Goal: Task Accomplishment & Management: Complete application form

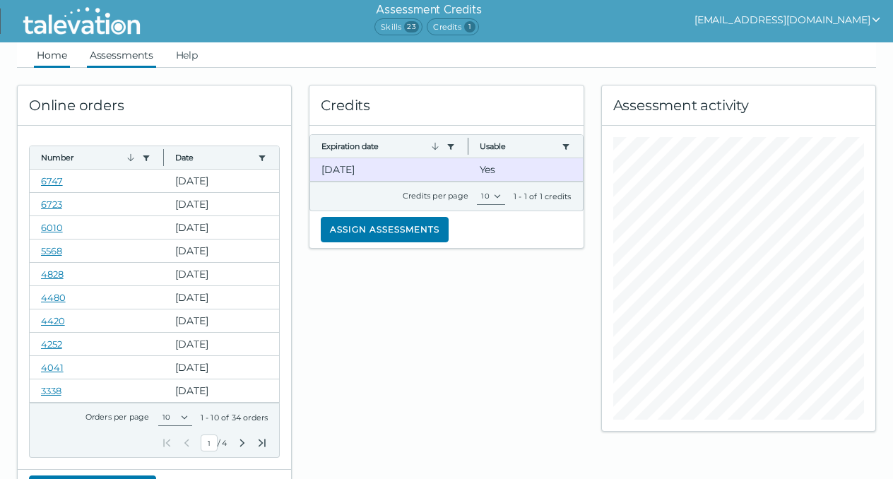
click at [127, 55] on link "Assessments" at bounding box center [121, 54] width 69 height 25
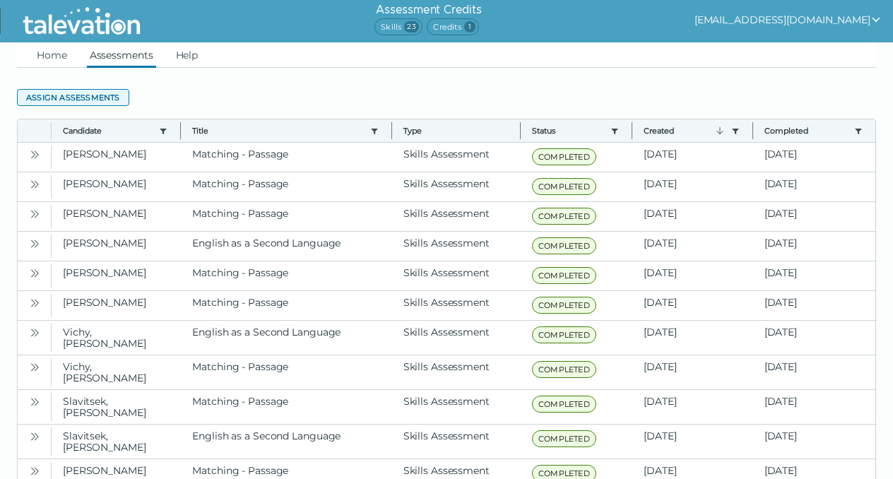
click at [95, 93] on button "Assign assessments" at bounding box center [73, 97] width 112 height 17
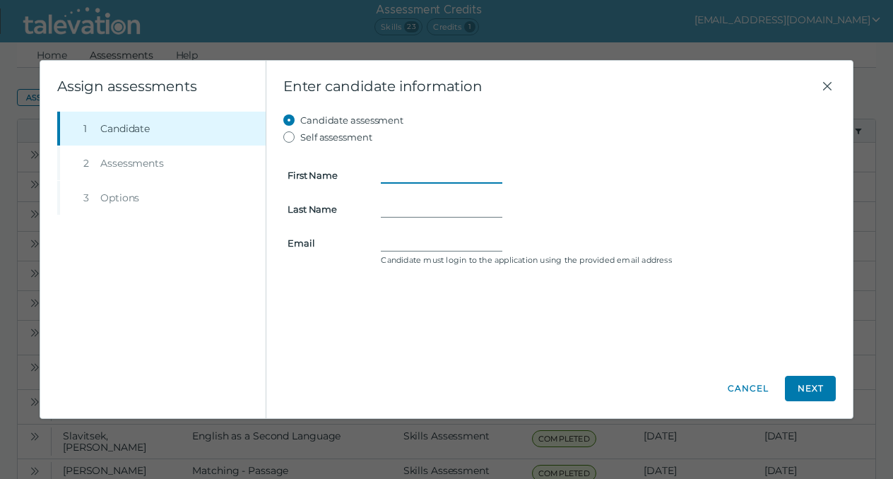
click at [397, 175] on input "First Name" at bounding box center [442, 175] width 122 height 17
click at [384, 240] on form "First Name Last Name Email Candidate must login to the application using the pr…" at bounding box center [559, 208] width 553 height 124
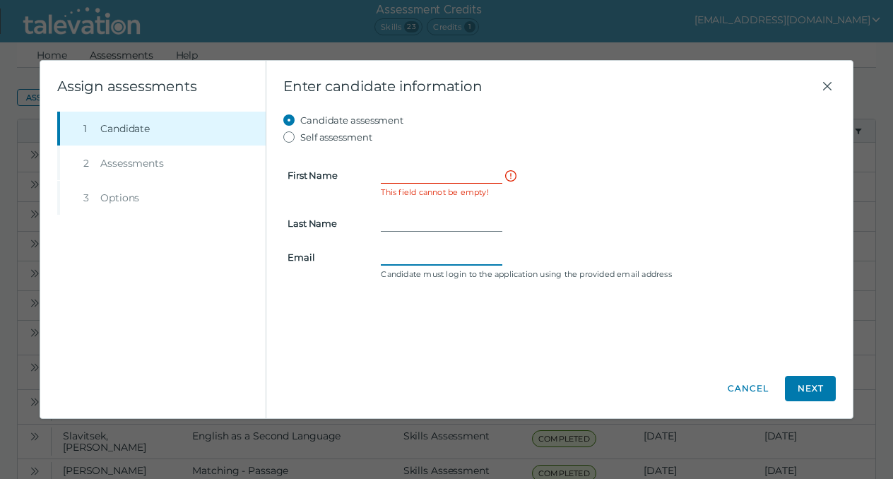
paste input "[EMAIL_ADDRESS][DOMAIN_NAME]"
type input "[EMAIL_ADDRESS][DOMAIN_NAME]"
click at [400, 178] on input "First Name" at bounding box center [442, 175] width 122 height 17
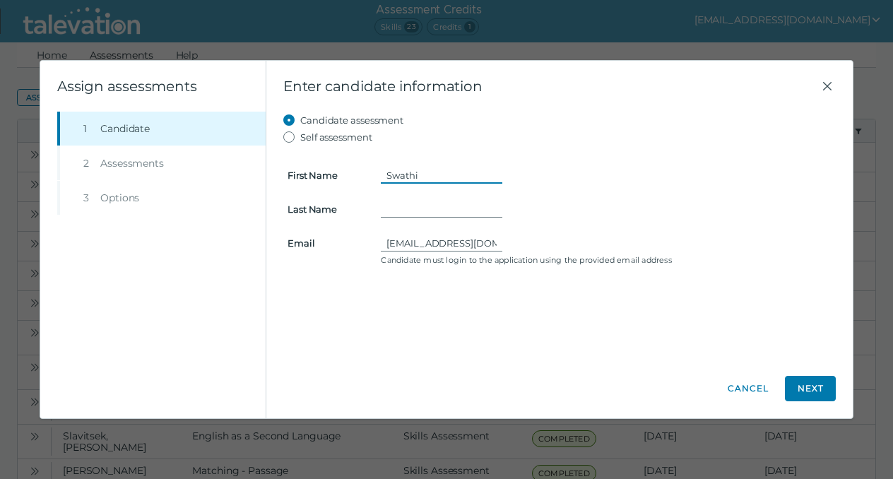
type input "Swathi"
click at [416, 210] on input "Last Name" at bounding box center [442, 209] width 122 height 17
paste input "Krishnamurthy"
type input "Krishnamurthy"
click at [802, 386] on button "Next" at bounding box center [810, 388] width 51 height 25
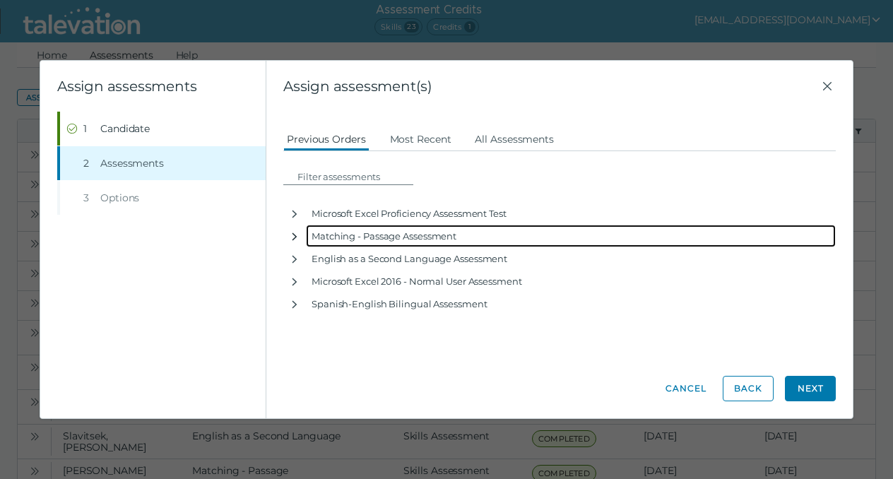
click at [293, 237] on icon "button" at bounding box center [294, 236] width 11 height 11
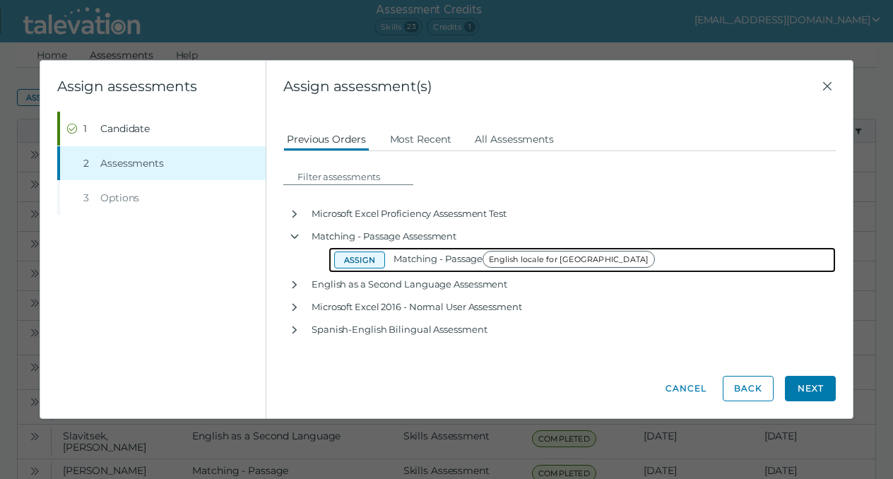
click at [355, 264] on button "Assign" at bounding box center [359, 260] width 51 height 17
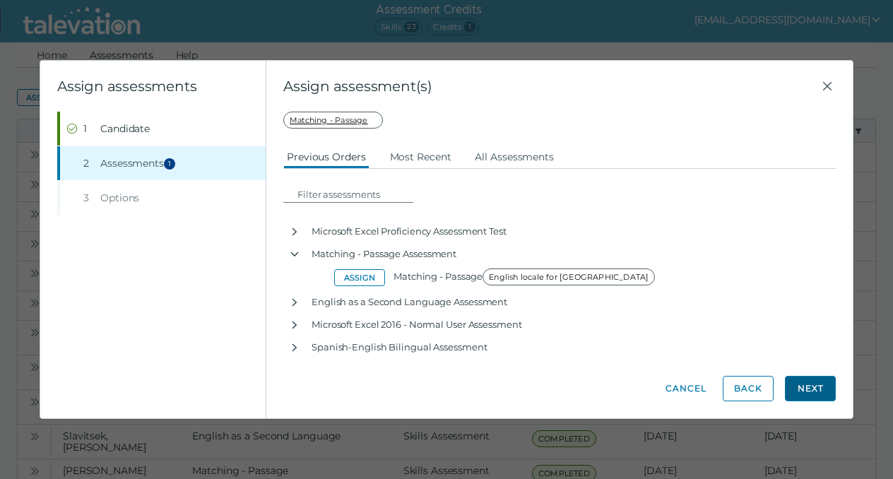
click at [824, 387] on button "Next" at bounding box center [810, 388] width 51 height 25
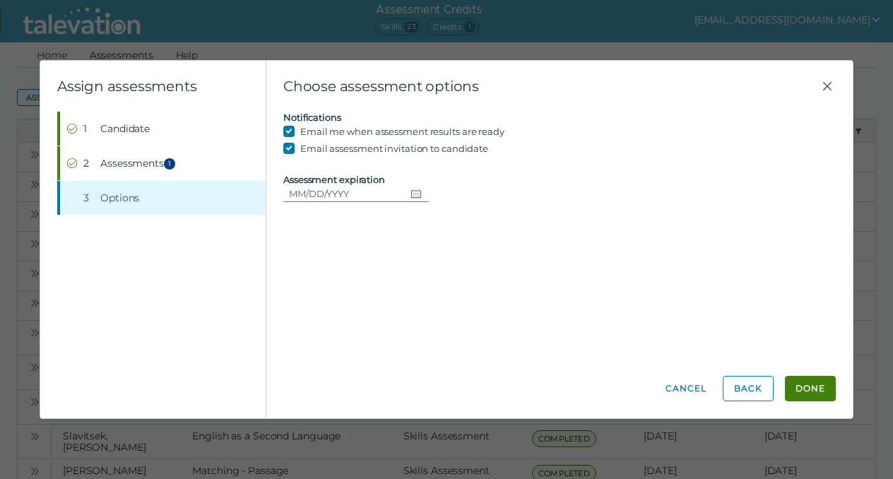
click at [416, 195] on icon "Choose date" at bounding box center [416, 193] width 11 height 11
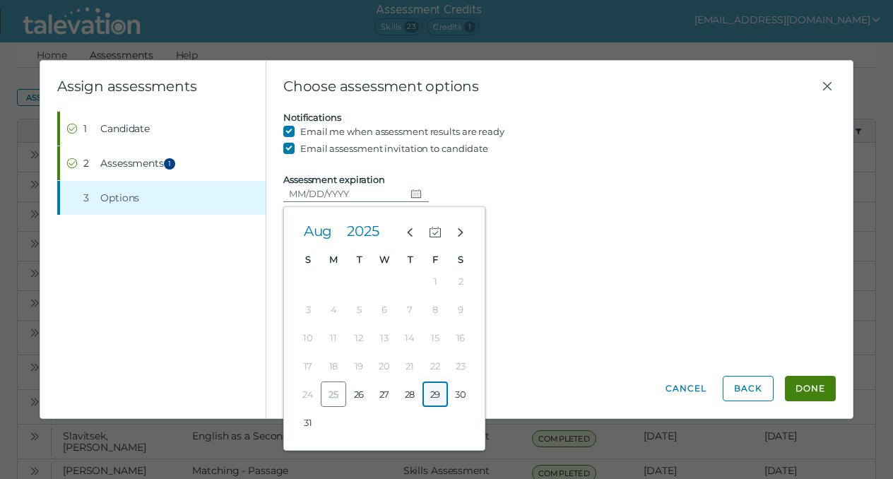
click at [442, 390] on button "29" at bounding box center [435, 394] width 25 height 25
type input "[DATE]"
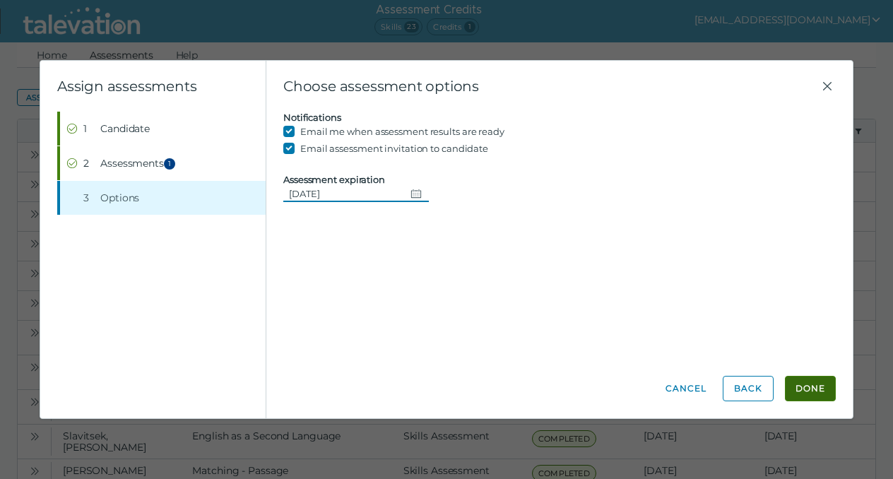
click at [811, 388] on button "Done" at bounding box center [810, 388] width 51 height 25
